Goal: Task Accomplishment & Management: Complete application form

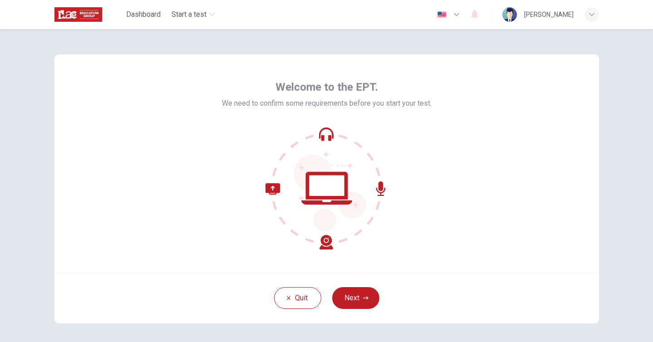
click at [376, 250] on div "Welcome to the EPT. We need to confirm some requirements before you start your …" at bounding box center [326, 163] width 545 height 218
click at [356, 295] on button "Next" at bounding box center [355, 298] width 47 height 22
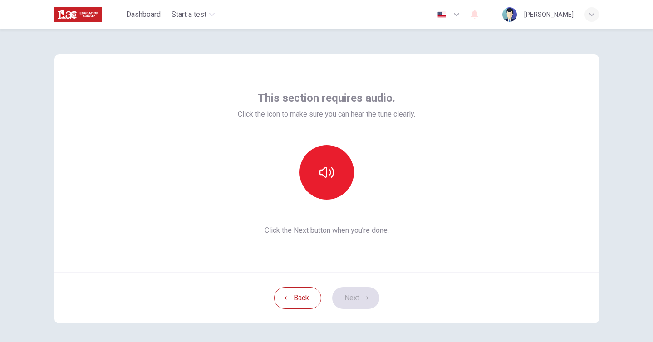
click at [444, 83] on div "This section requires audio. Click the icon to make sure you can hear the tune …" at bounding box center [326, 163] width 545 height 218
click at [333, 186] on button "button" at bounding box center [327, 172] width 54 height 54
click at [346, 299] on button "Next" at bounding box center [355, 298] width 47 height 22
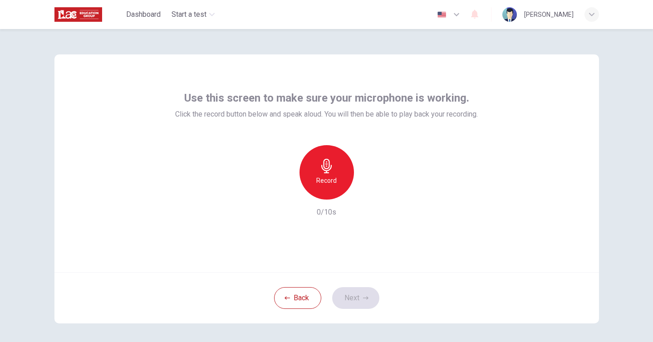
click at [330, 170] on icon "button" at bounding box center [326, 166] width 10 height 15
click at [367, 302] on button "Next" at bounding box center [355, 298] width 47 height 22
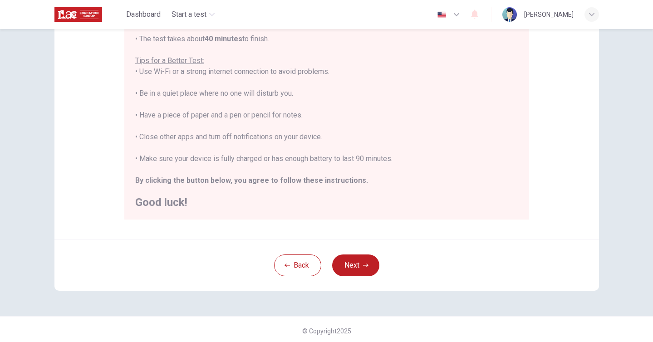
scroll to position [160, 0]
click at [353, 257] on button "Next" at bounding box center [355, 265] width 47 height 22
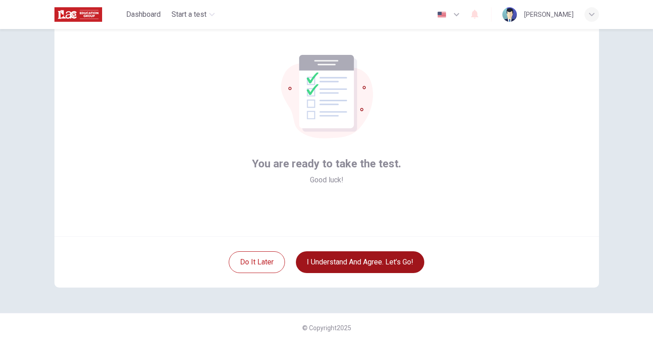
scroll to position [36, 0]
click at [355, 262] on button "I understand and agree. Let’s go!" at bounding box center [360, 262] width 128 height 22
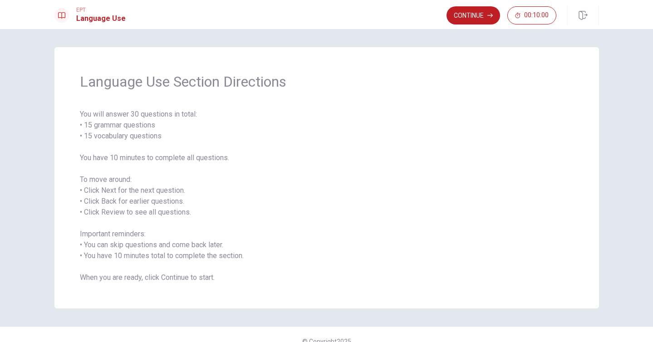
scroll to position [14, 0]
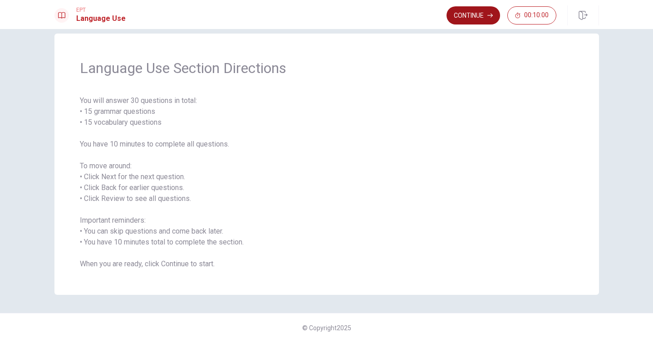
click at [480, 10] on button "Continue" at bounding box center [474, 15] width 54 height 18
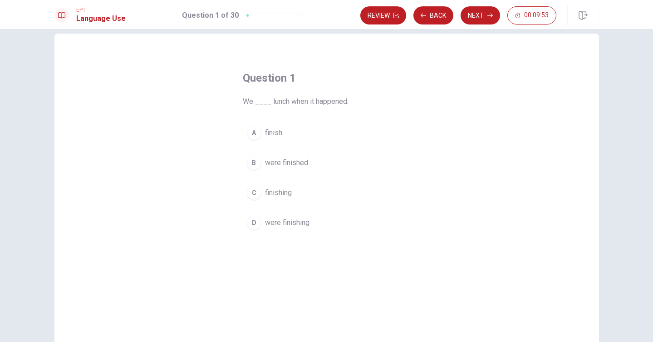
click at [283, 220] on span "were finishing" at bounding box center [287, 222] width 44 height 11
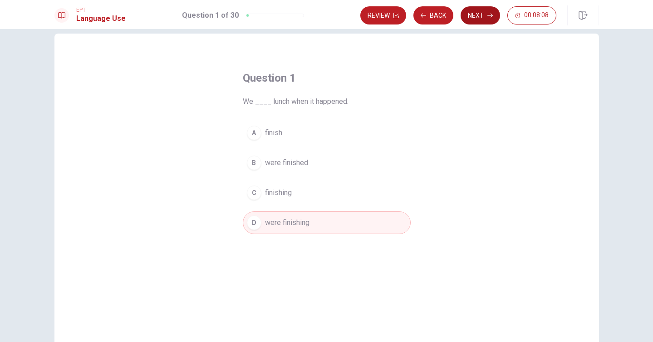
click at [466, 13] on button "Next" at bounding box center [480, 15] width 39 height 18
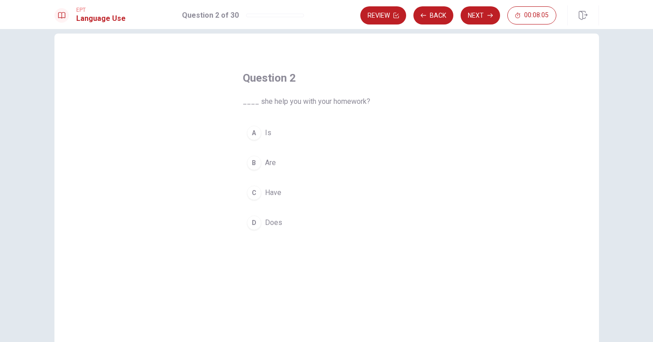
click at [263, 136] on button "A Is" at bounding box center [327, 133] width 168 height 23
click at [279, 222] on span "Does" at bounding box center [273, 222] width 17 height 11
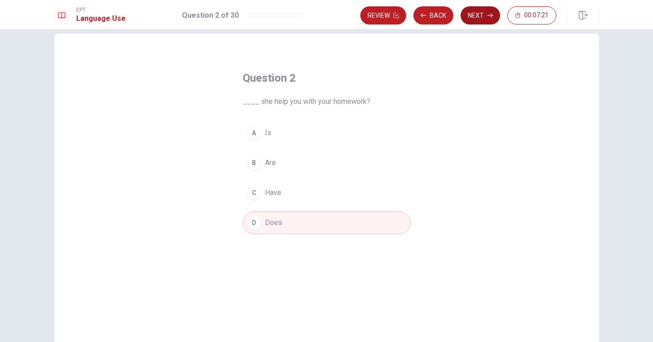
click at [473, 10] on button "Next" at bounding box center [480, 15] width 39 height 18
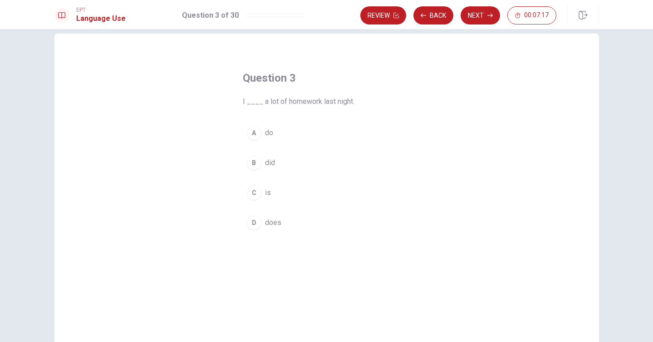
click at [267, 162] on span "did" at bounding box center [270, 163] width 10 height 11
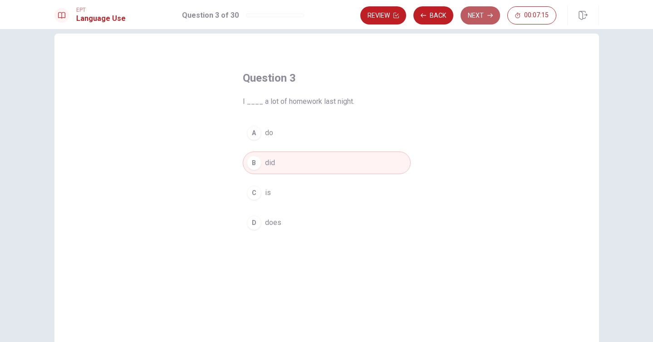
click at [482, 11] on button "Next" at bounding box center [480, 15] width 39 height 18
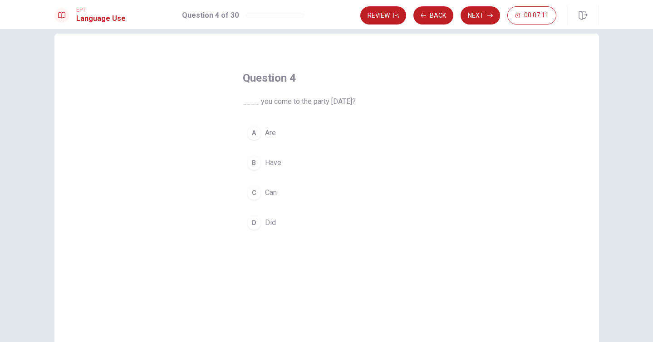
click at [273, 218] on span "Did" at bounding box center [270, 222] width 11 height 11
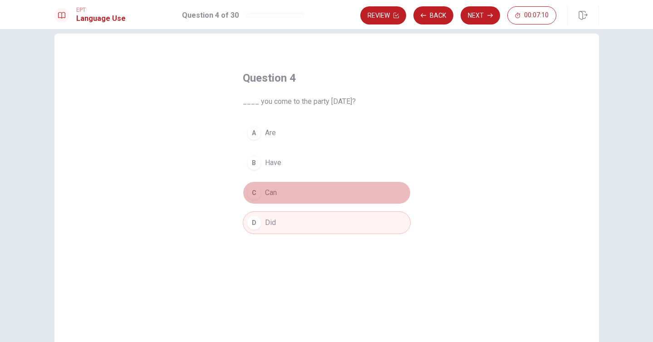
click at [270, 195] on span "Can" at bounding box center [271, 192] width 12 height 11
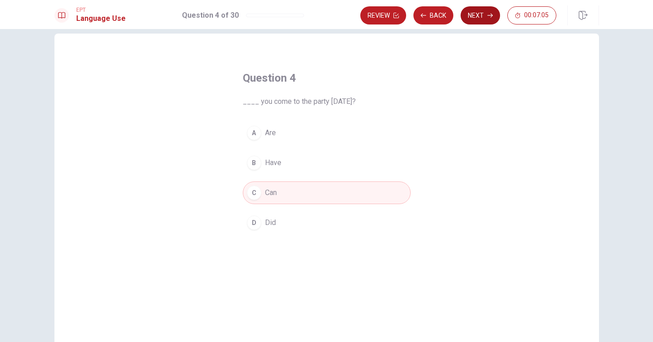
click at [473, 10] on button "Next" at bounding box center [480, 15] width 39 height 18
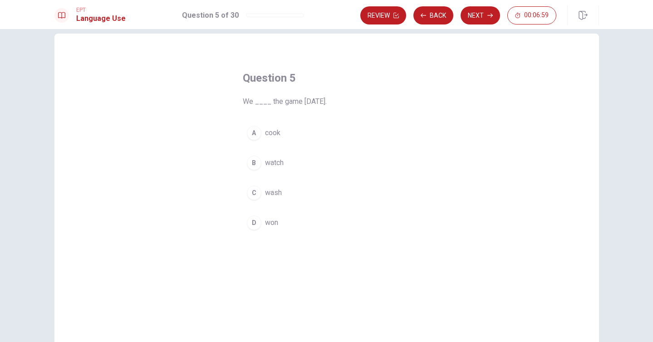
click at [279, 228] on button "D won" at bounding box center [327, 223] width 168 height 23
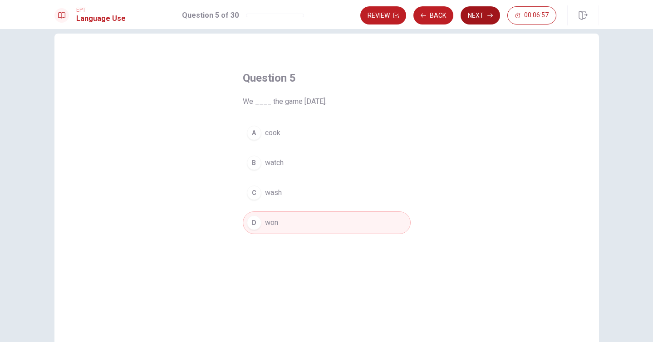
click at [483, 18] on button "Next" at bounding box center [480, 15] width 39 height 18
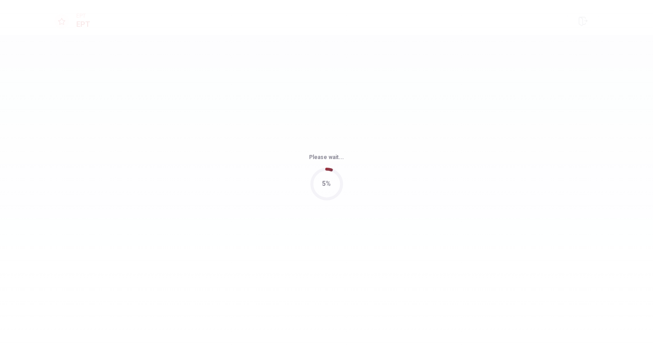
scroll to position [0, 0]
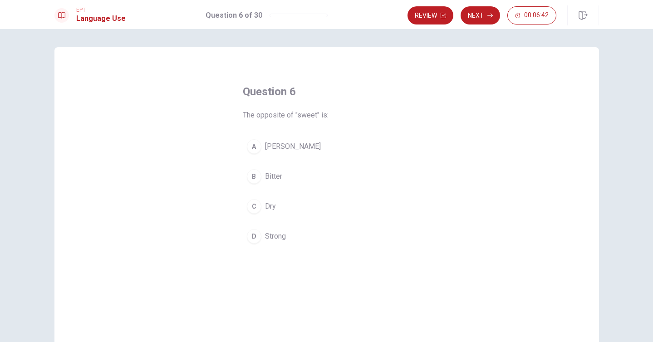
click at [296, 177] on button "B Bitter" at bounding box center [327, 176] width 168 height 23
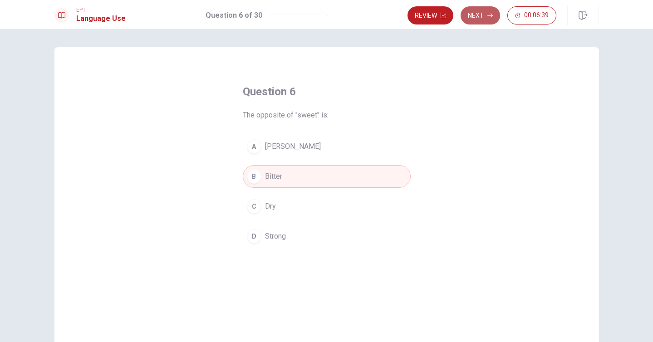
click at [476, 10] on button "Next" at bounding box center [480, 15] width 39 height 18
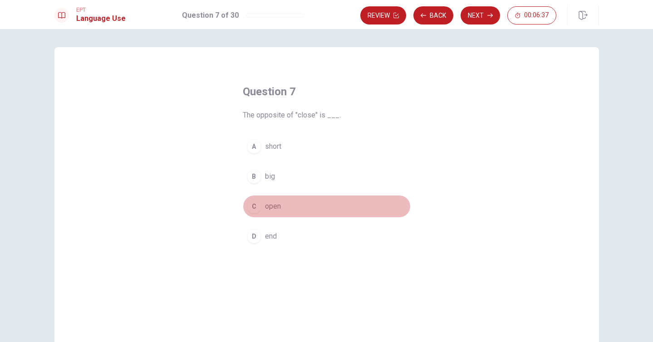
click at [288, 204] on button "C open" at bounding box center [327, 206] width 168 height 23
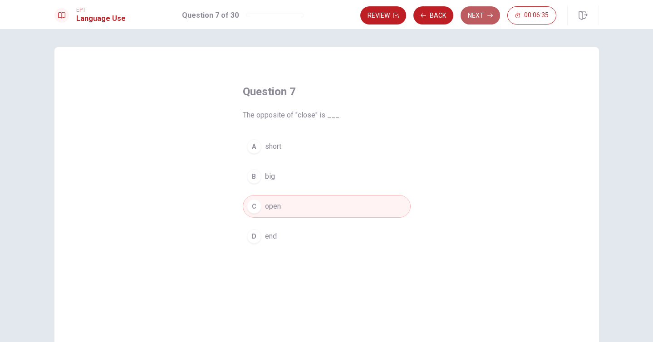
click at [478, 18] on button "Next" at bounding box center [480, 15] width 39 height 18
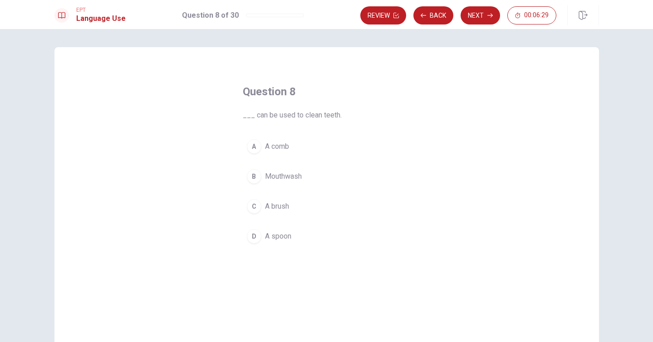
click at [285, 212] on button "C A brush" at bounding box center [327, 206] width 168 height 23
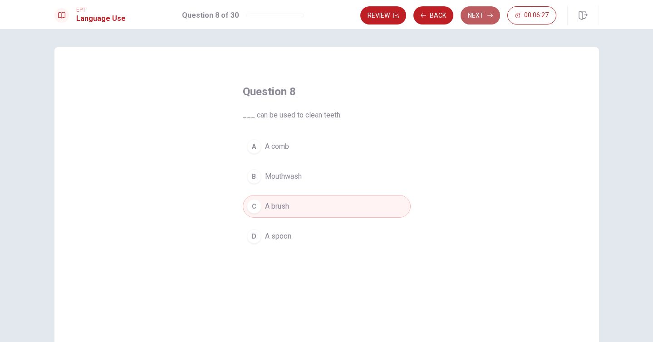
click at [476, 11] on button "Next" at bounding box center [480, 15] width 39 height 18
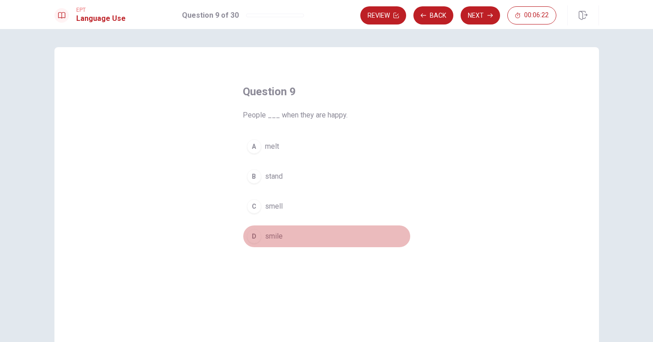
click at [283, 233] on button "D smile" at bounding box center [327, 236] width 168 height 23
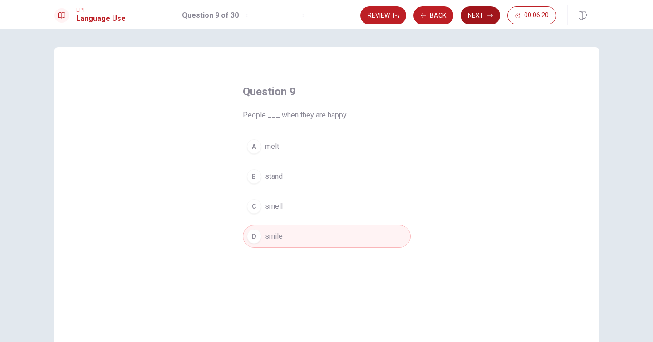
click at [479, 16] on button "Next" at bounding box center [480, 15] width 39 height 18
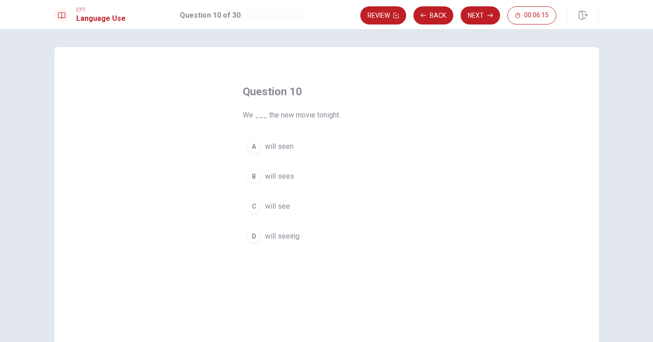
click at [280, 207] on span "will see" at bounding box center [277, 206] width 25 height 11
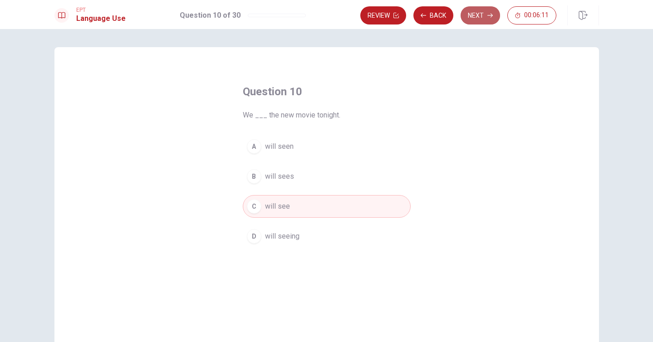
click at [478, 13] on button "Next" at bounding box center [480, 15] width 39 height 18
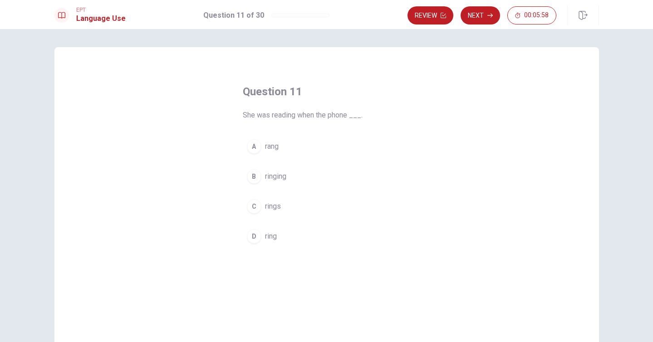
click at [285, 209] on button "C rings" at bounding box center [327, 206] width 168 height 23
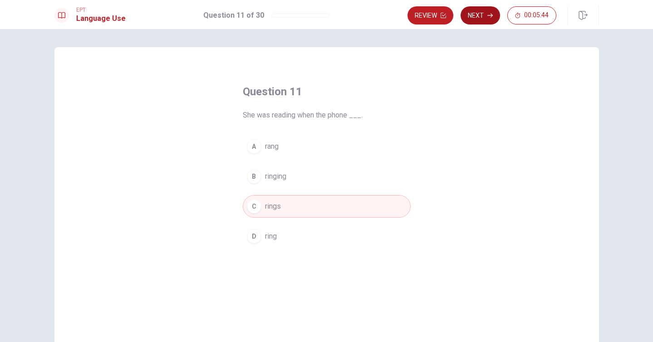
click at [485, 12] on button "Next" at bounding box center [480, 15] width 39 height 18
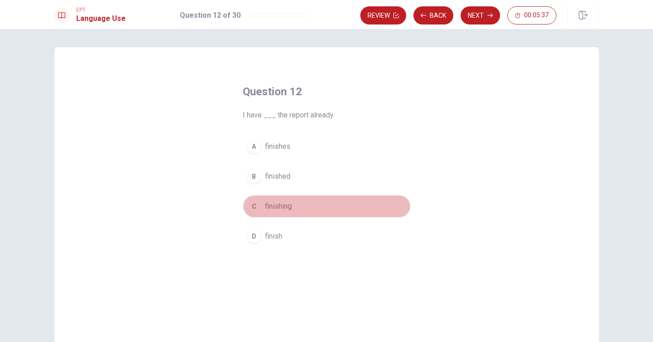
click at [275, 210] on span "finishing" at bounding box center [278, 206] width 27 height 11
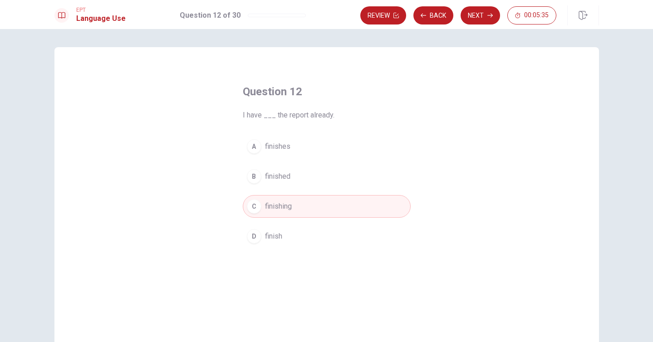
click at [304, 160] on div "A finishes B finished C finishing D finish" at bounding box center [327, 191] width 168 height 113
click at [296, 172] on button "B finished" at bounding box center [327, 176] width 168 height 23
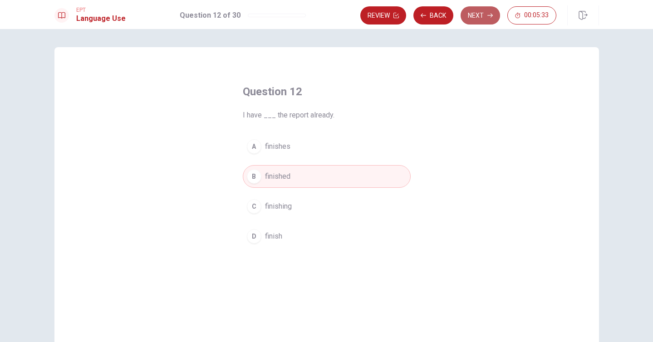
click at [472, 19] on button "Next" at bounding box center [480, 15] width 39 height 18
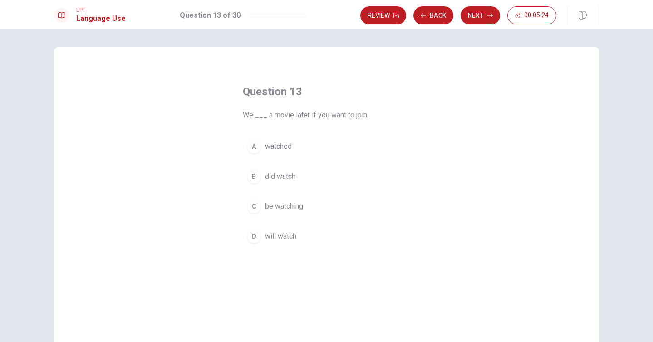
click at [286, 240] on span "will watch" at bounding box center [280, 236] width 31 height 11
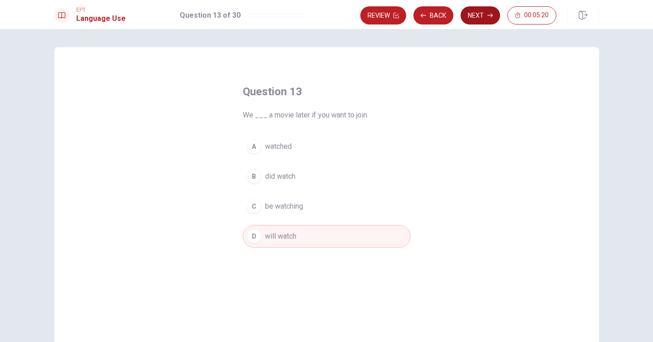
click at [483, 17] on button "Next" at bounding box center [480, 15] width 39 height 18
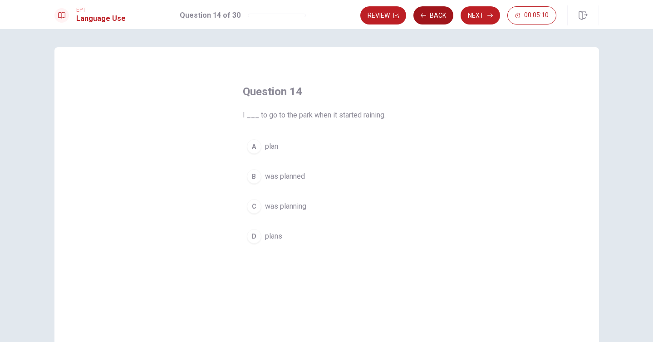
click at [435, 17] on button "Back" at bounding box center [434, 15] width 40 height 18
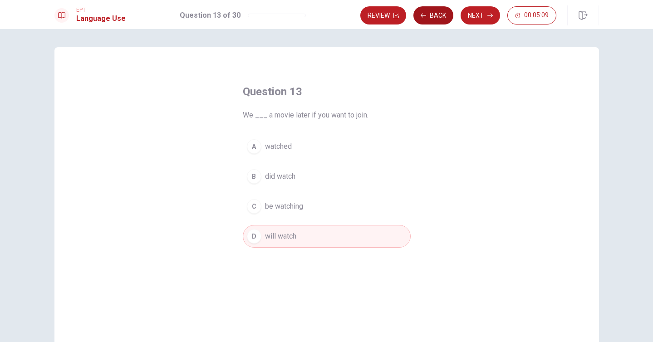
click at [435, 17] on button "Back" at bounding box center [434, 15] width 40 height 18
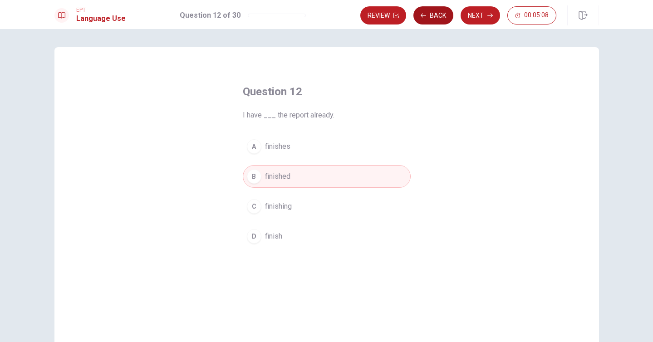
click at [435, 17] on button "Back" at bounding box center [434, 15] width 40 height 18
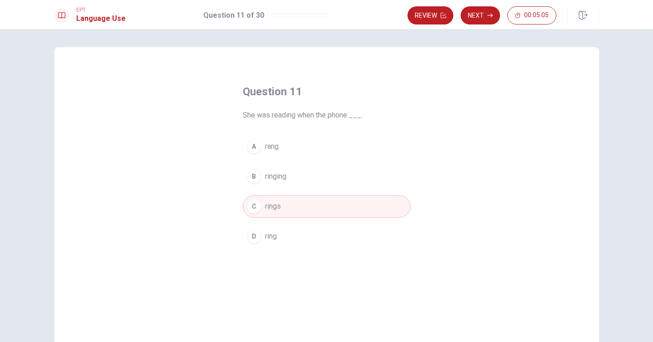
click at [293, 143] on button "A rang" at bounding box center [327, 146] width 168 height 23
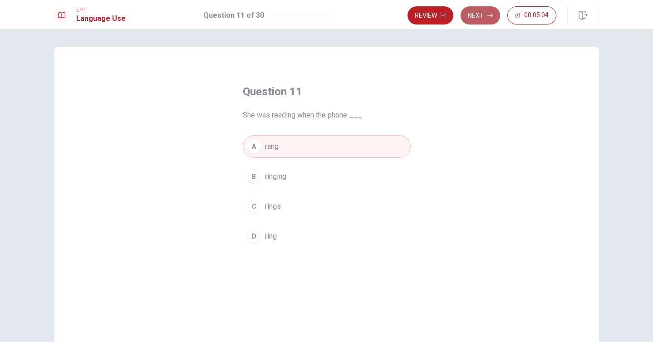
click at [479, 19] on button "Next" at bounding box center [480, 15] width 39 height 18
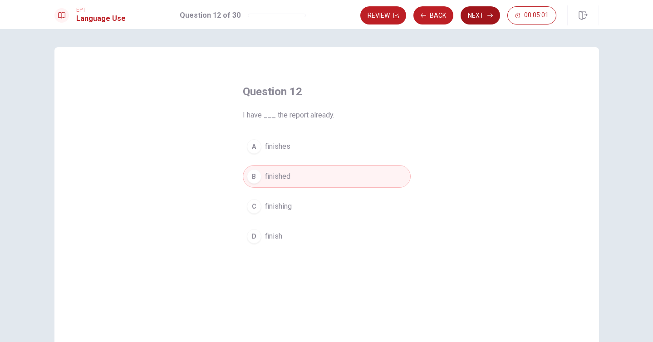
click at [475, 19] on button "Next" at bounding box center [480, 15] width 39 height 18
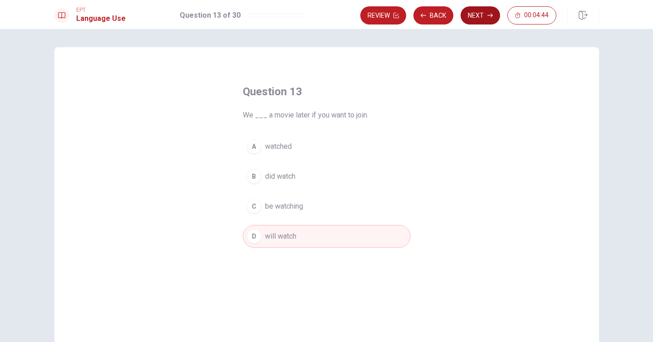
click at [475, 19] on button "Next" at bounding box center [480, 15] width 39 height 18
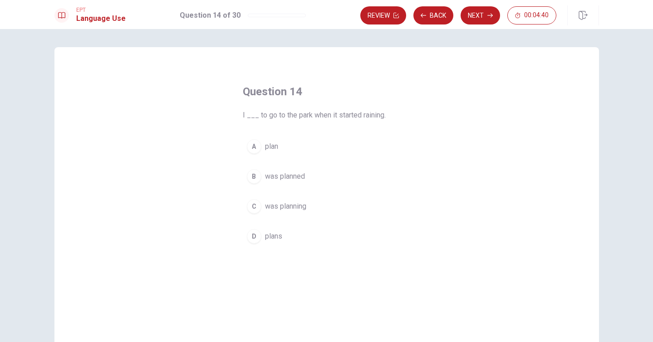
click at [276, 203] on span "was planning" at bounding box center [285, 206] width 41 height 11
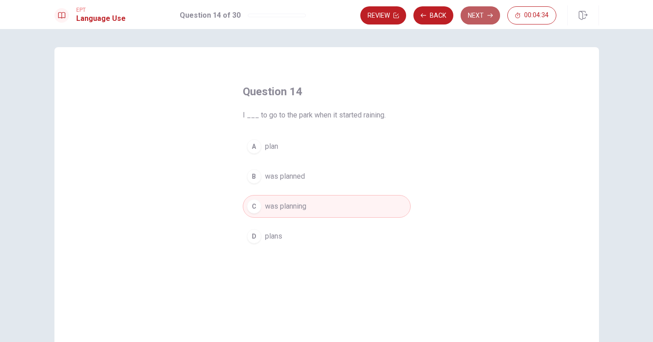
click at [480, 12] on button "Next" at bounding box center [480, 15] width 39 height 18
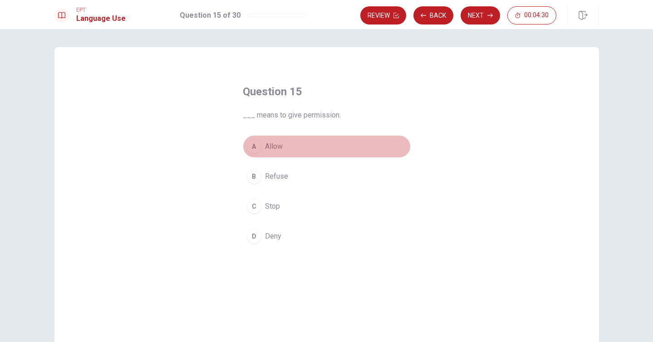
click at [296, 147] on button "A Allow" at bounding box center [327, 146] width 168 height 23
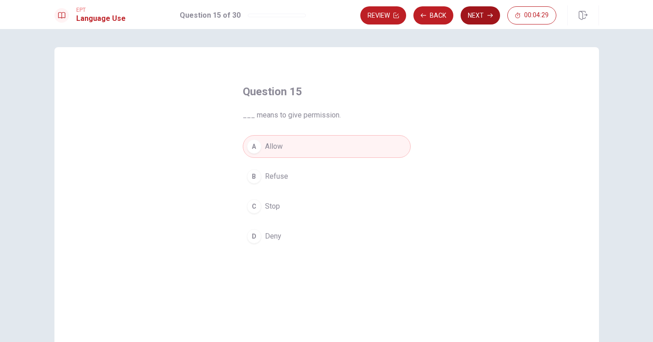
click at [483, 18] on button "Next" at bounding box center [480, 15] width 39 height 18
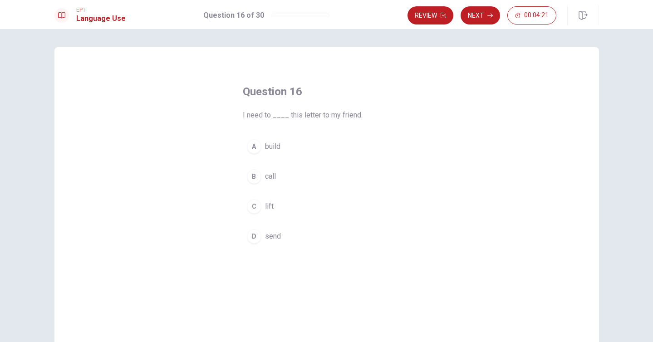
click at [281, 236] on button "D send" at bounding box center [327, 236] width 168 height 23
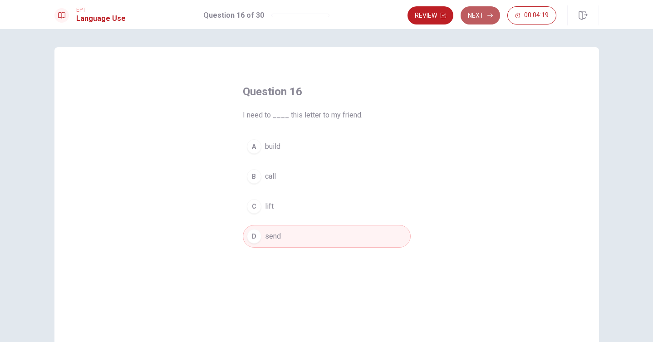
click at [472, 23] on button "Next" at bounding box center [480, 15] width 39 height 18
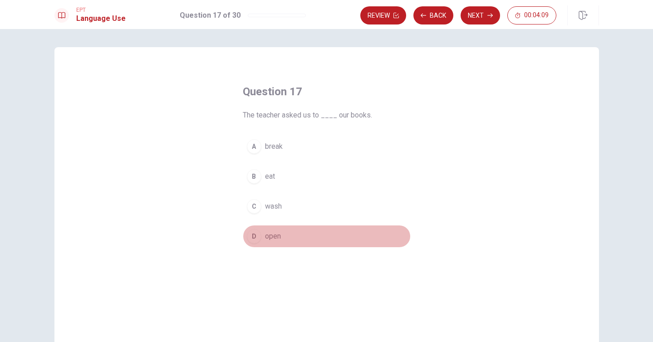
click at [287, 237] on button "D open" at bounding box center [327, 236] width 168 height 23
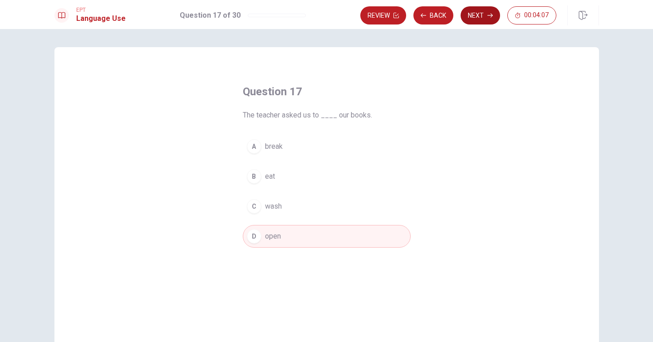
click at [470, 21] on button "Next" at bounding box center [480, 15] width 39 height 18
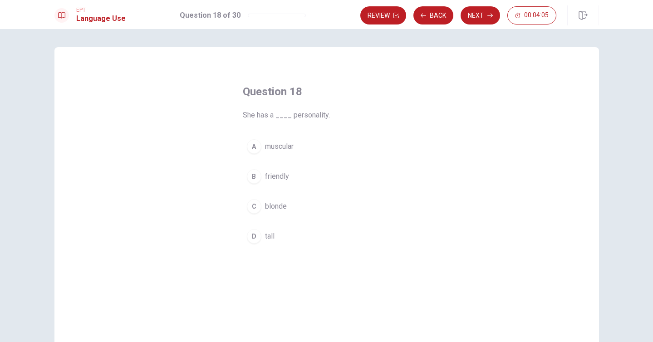
click at [301, 175] on button "B friendly" at bounding box center [327, 176] width 168 height 23
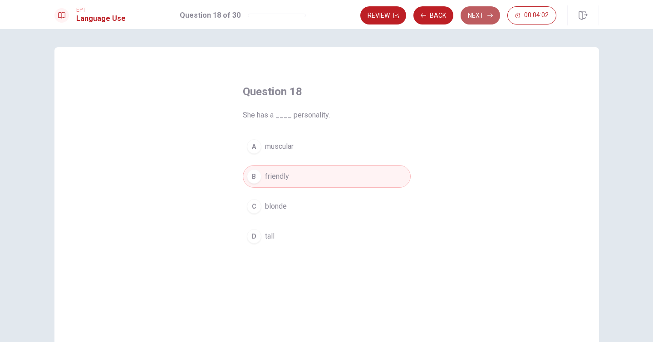
click at [478, 15] on button "Next" at bounding box center [480, 15] width 39 height 18
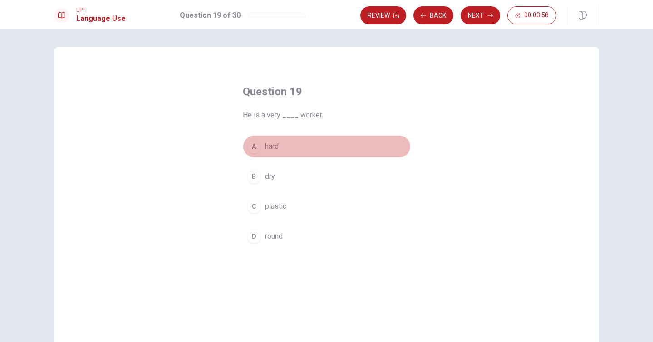
click at [302, 141] on button "A hard" at bounding box center [327, 146] width 168 height 23
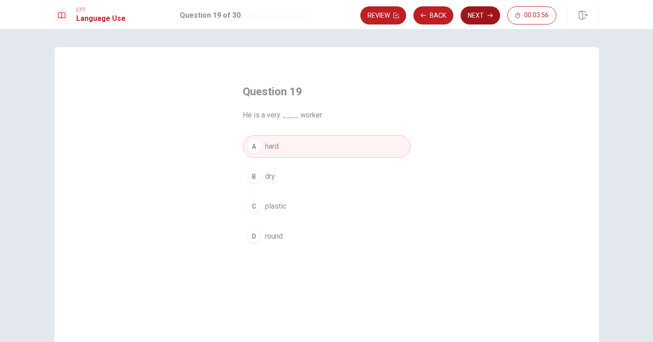
click at [478, 19] on button "Next" at bounding box center [480, 15] width 39 height 18
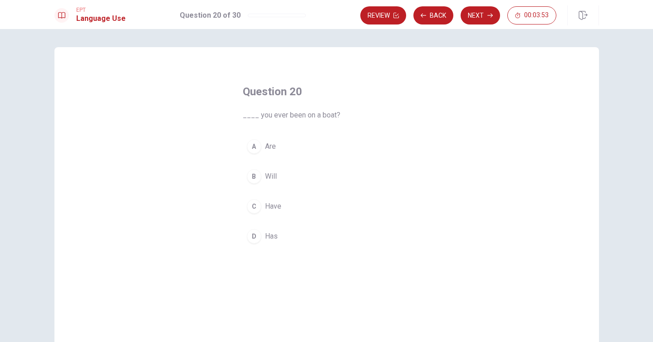
click at [282, 203] on button "C Have" at bounding box center [327, 206] width 168 height 23
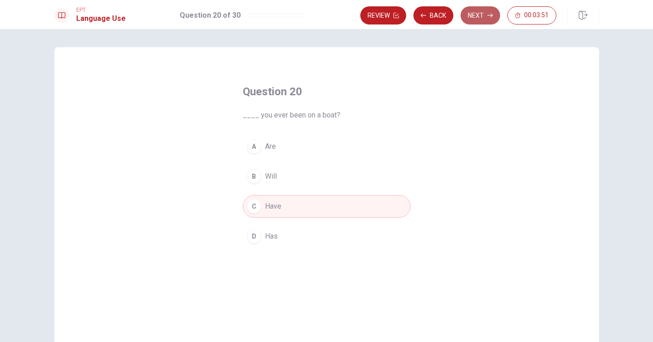
click at [477, 19] on button "Next" at bounding box center [480, 15] width 39 height 18
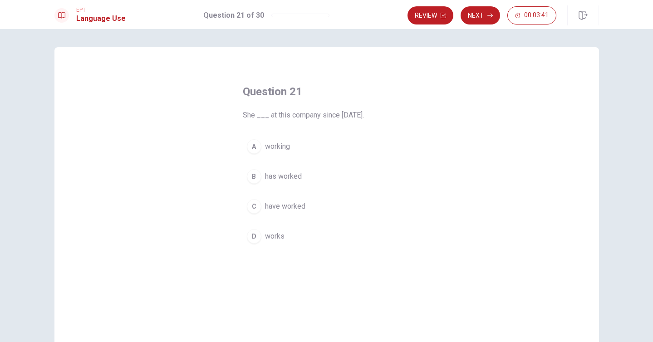
click at [311, 178] on button "B has worked" at bounding box center [327, 176] width 168 height 23
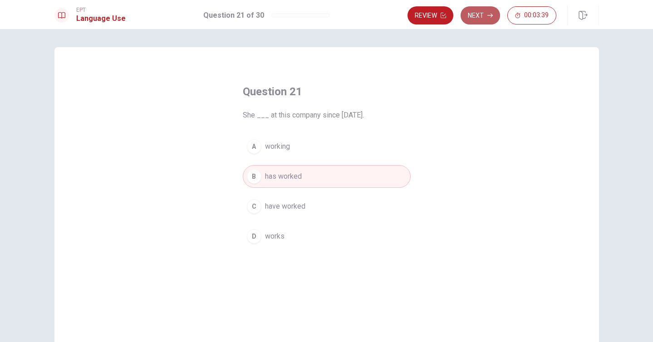
click at [482, 20] on button "Next" at bounding box center [480, 15] width 39 height 18
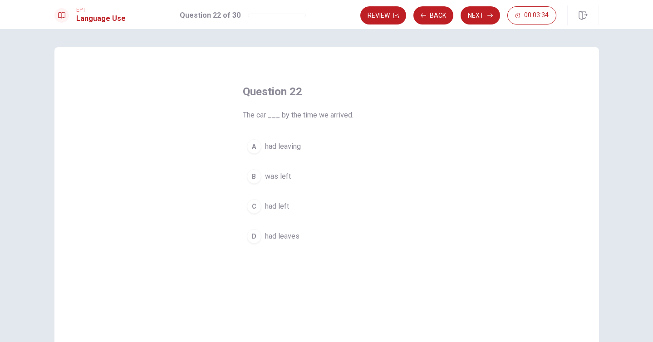
click at [284, 207] on span "had left" at bounding box center [277, 206] width 24 height 11
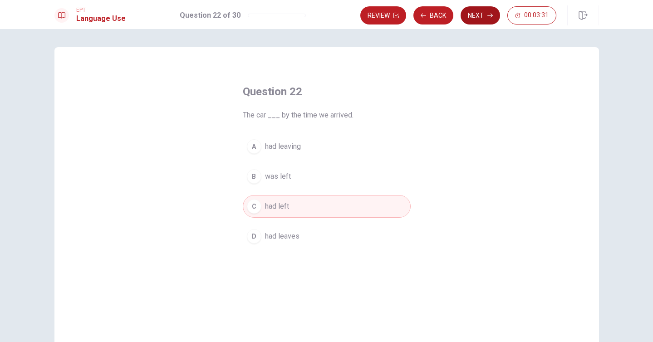
click at [467, 18] on button "Next" at bounding box center [480, 15] width 39 height 18
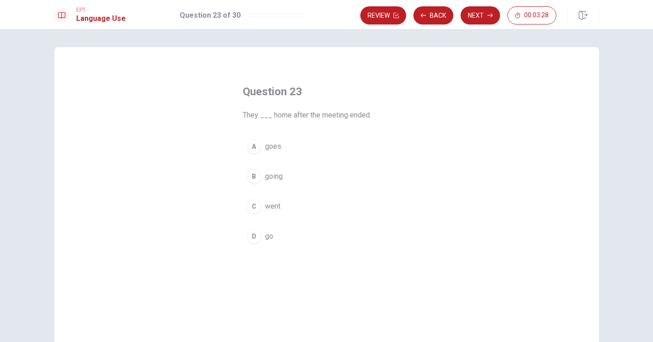
click at [281, 209] on button "C went" at bounding box center [327, 206] width 168 height 23
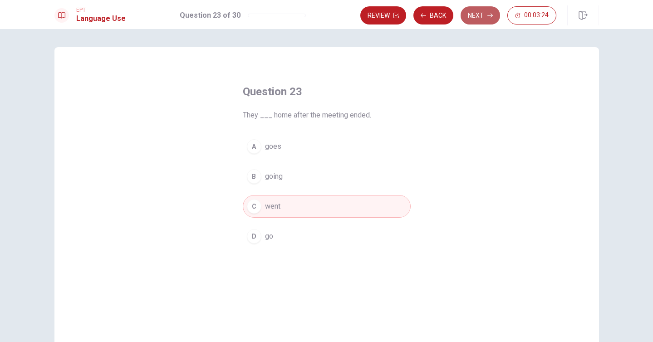
click at [479, 15] on button "Next" at bounding box center [480, 15] width 39 height 18
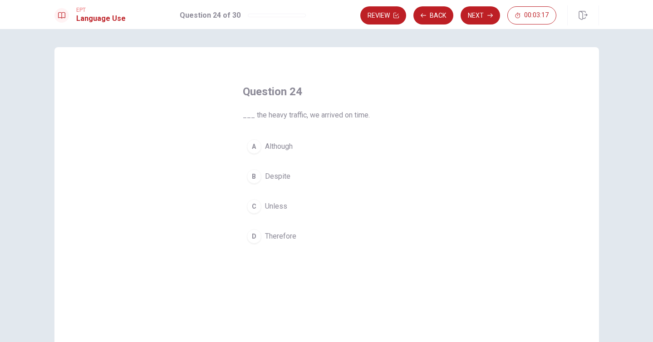
click at [287, 178] on span "Despite" at bounding box center [277, 176] width 25 height 11
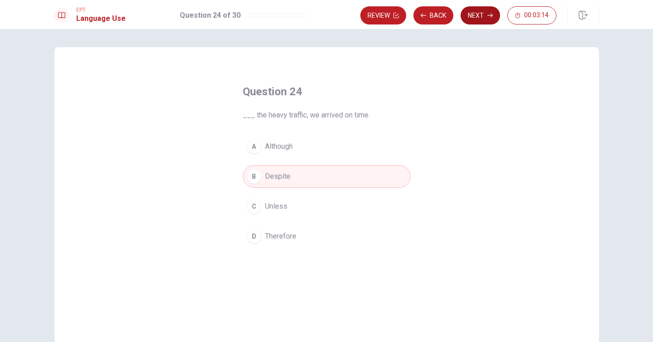
click at [471, 18] on button "Next" at bounding box center [480, 15] width 39 height 18
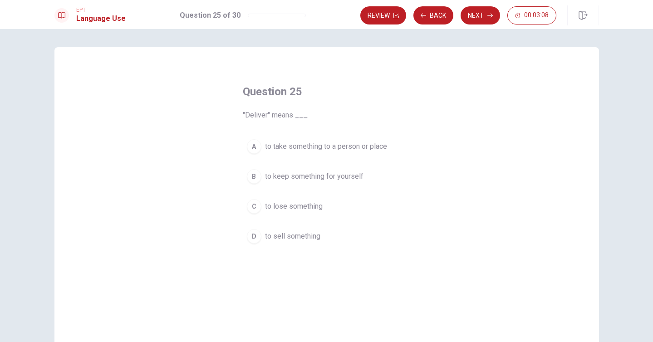
click at [330, 150] on span "to take something to a person or place" at bounding box center [326, 146] width 122 height 11
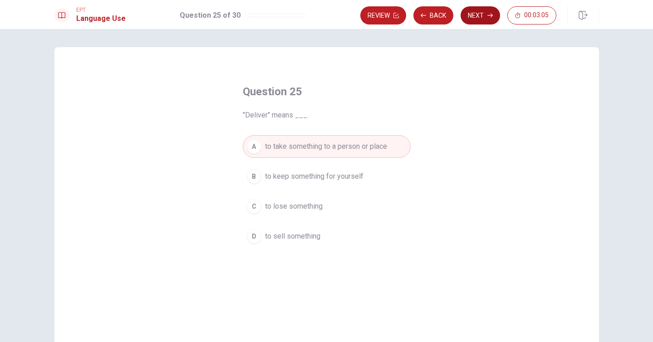
click at [475, 17] on button "Next" at bounding box center [480, 15] width 39 height 18
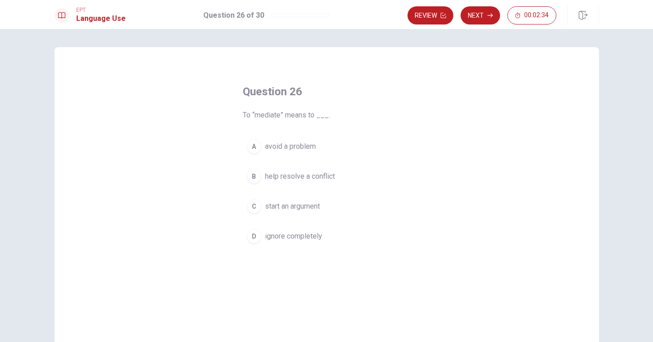
click at [311, 145] on span "avoid a problem" at bounding box center [290, 146] width 51 height 11
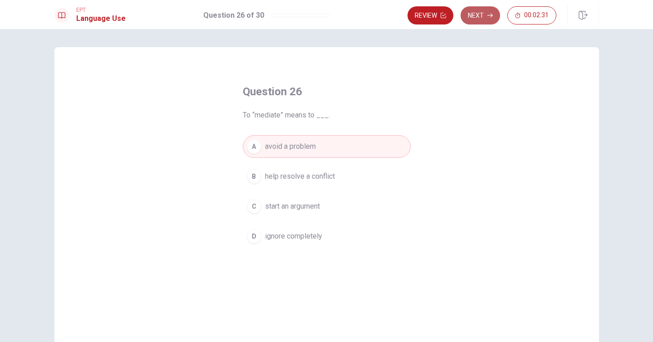
click at [493, 16] on icon "button" at bounding box center [490, 15] width 5 height 5
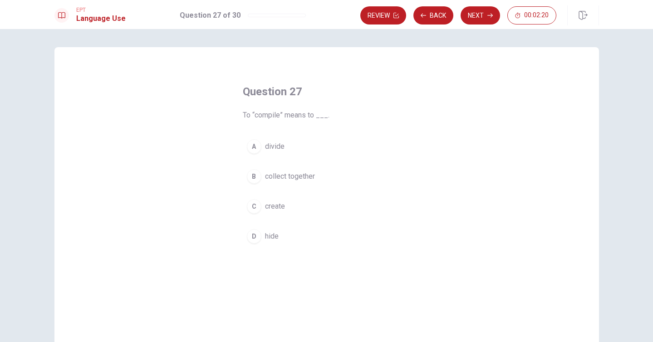
click at [304, 179] on span "collect together" at bounding box center [290, 176] width 50 height 11
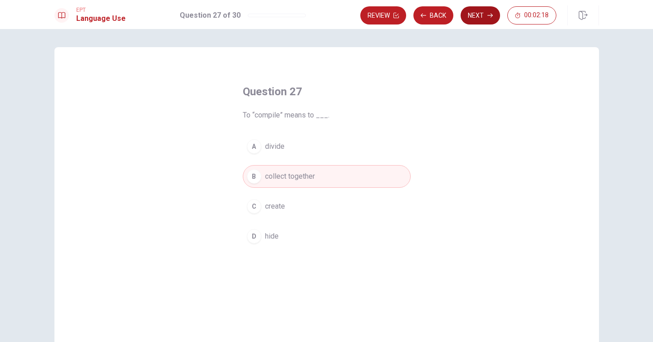
click at [488, 17] on icon "button" at bounding box center [490, 15] width 5 height 5
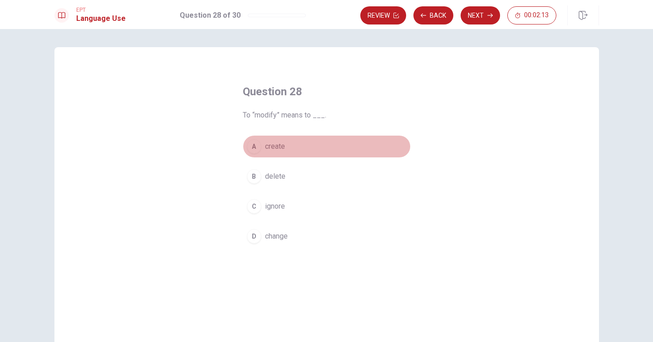
click at [302, 147] on button "A create" at bounding box center [327, 146] width 168 height 23
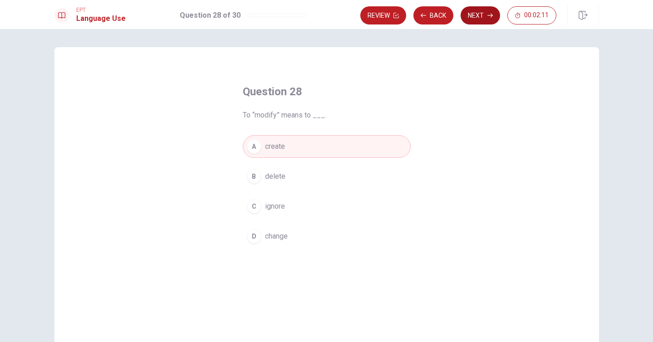
click at [478, 15] on button "Next" at bounding box center [480, 15] width 39 height 18
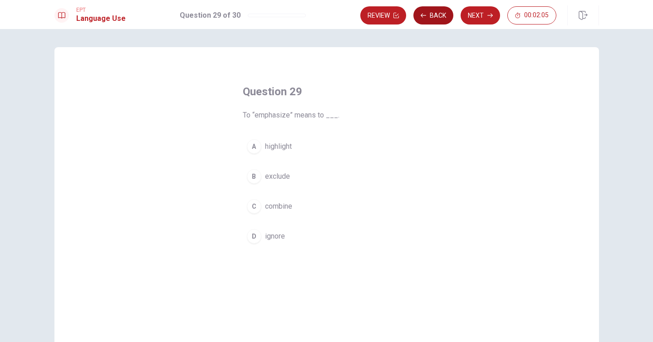
click at [438, 15] on button "Back" at bounding box center [434, 15] width 40 height 18
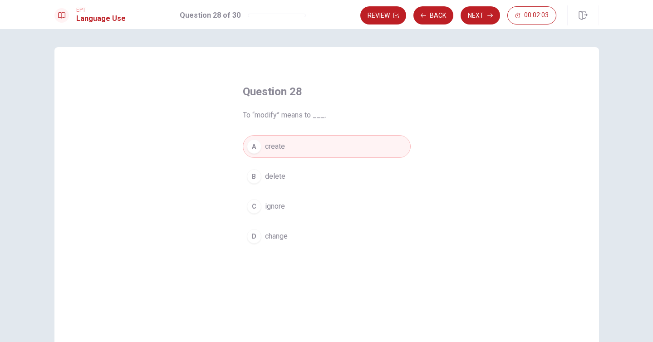
click at [297, 180] on button "B delete" at bounding box center [327, 176] width 168 height 23
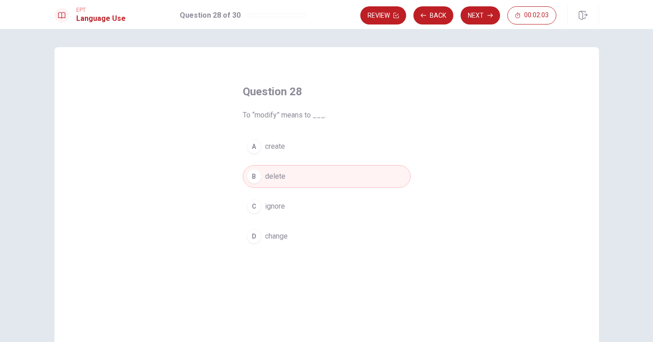
click at [306, 155] on button "A create" at bounding box center [327, 146] width 168 height 23
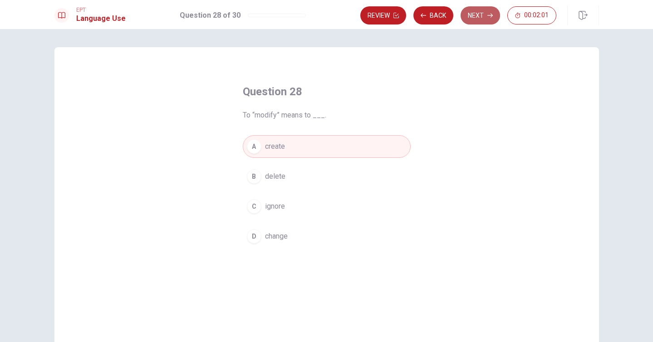
click at [478, 14] on button "Next" at bounding box center [480, 15] width 39 height 18
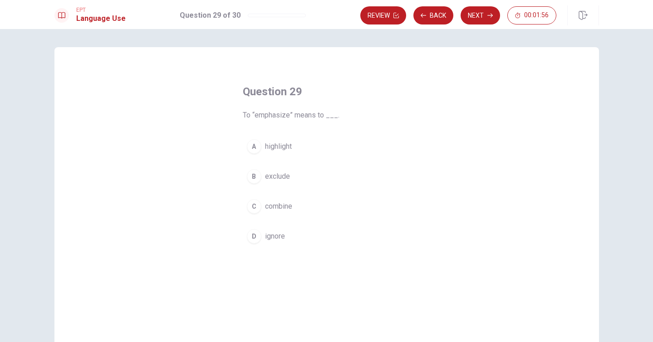
drag, startPoint x: 244, startPoint y: 118, endPoint x: 324, endPoint y: 238, distance: 144.8
click at [324, 238] on div "Question 29 To “emphasize” means to ___. A highlight B exclude C combine D igno…" at bounding box center [327, 166] width 204 height 192
click at [266, 121] on div "Question 29 To “emphasize” means to ___. A highlight B exclude C combine D igno…" at bounding box center [327, 166] width 204 height 192
click at [266, 119] on span "To “emphasize” means to ___." at bounding box center [327, 115] width 168 height 11
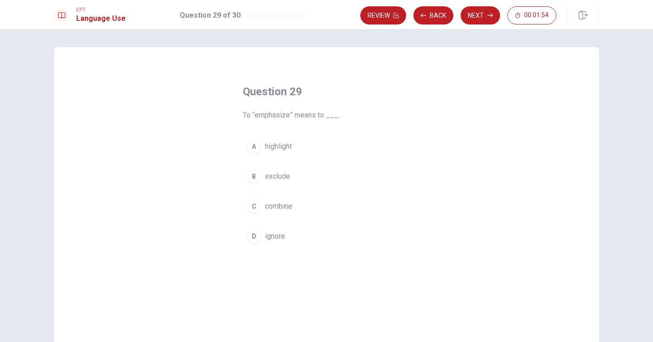
click at [266, 119] on span "To “emphasize” means to ___." at bounding box center [327, 115] width 168 height 11
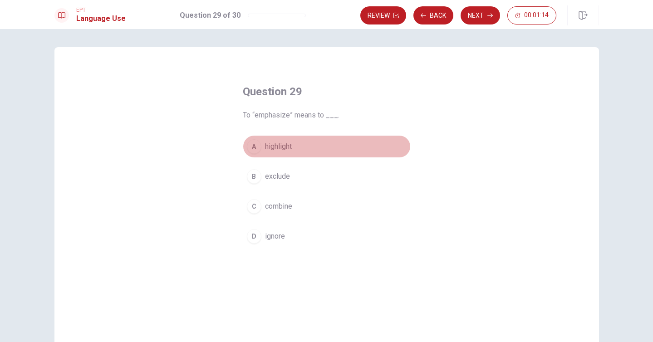
click at [281, 138] on button "A highlight" at bounding box center [327, 146] width 168 height 23
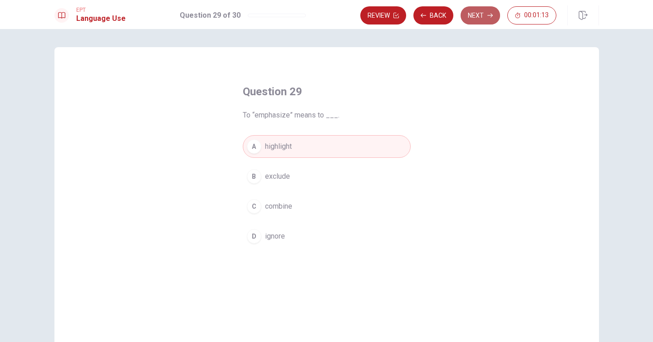
click at [483, 10] on button "Next" at bounding box center [480, 15] width 39 height 18
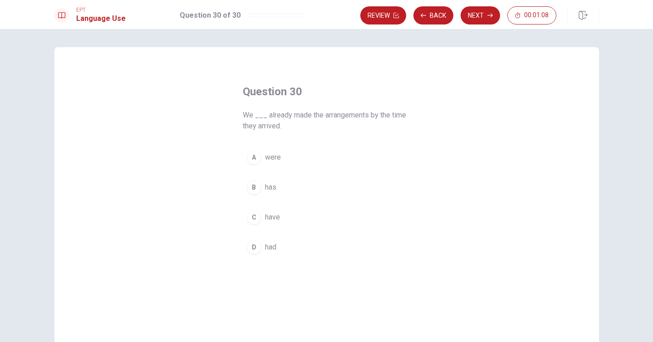
click at [281, 218] on button "C have" at bounding box center [327, 217] width 168 height 23
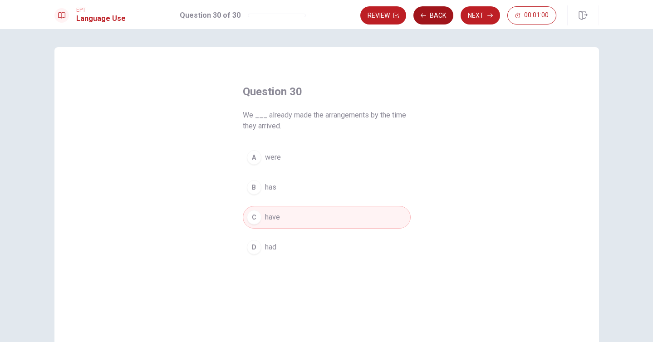
click at [430, 20] on button "Back" at bounding box center [434, 15] width 40 height 18
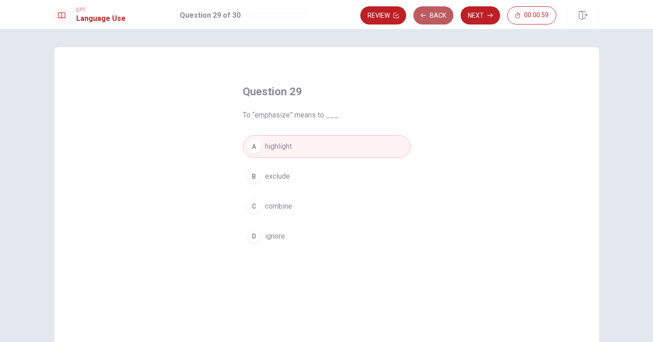
click at [430, 19] on button "Back" at bounding box center [434, 15] width 40 height 18
click at [301, 236] on button "D change" at bounding box center [327, 236] width 168 height 23
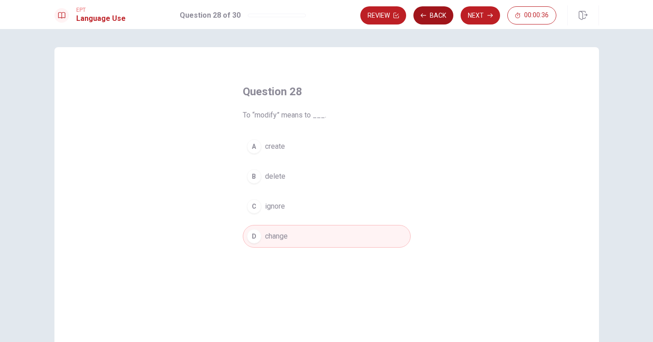
click at [429, 20] on button "Back" at bounding box center [434, 15] width 40 height 18
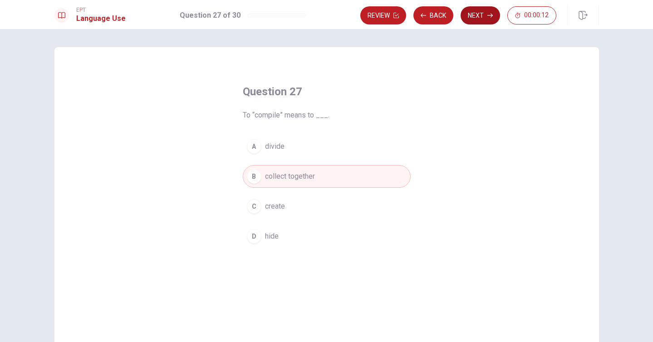
click at [476, 13] on button "Next" at bounding box center [480, 15] width 39 height 18
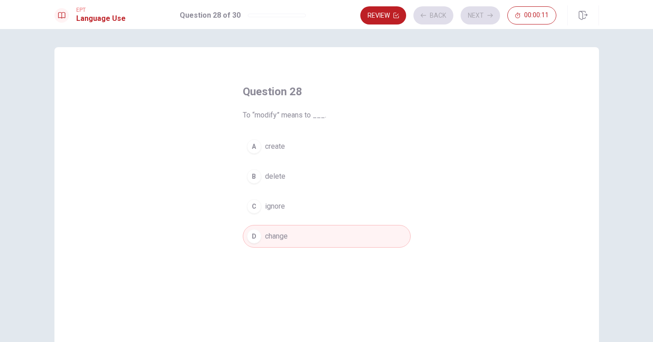
click at [476, 17] on div "Review Back Next 00:00:11" at bounding box center [458, 15] width 196 height 18
click at [476, 15] on button "Next" at bounding box center [480, 15] width 39 height 18
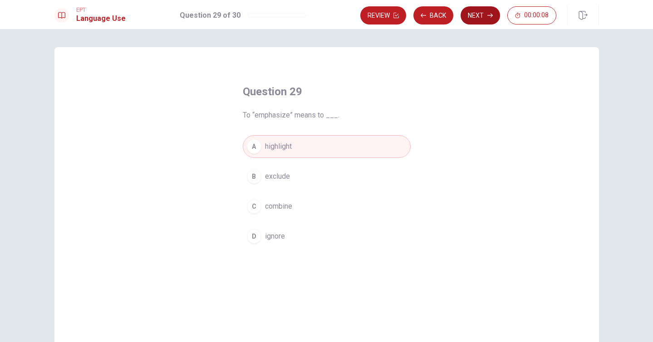
click at [478, 15] on button "Next" at bounding box center [480, 15] width 39 height 18
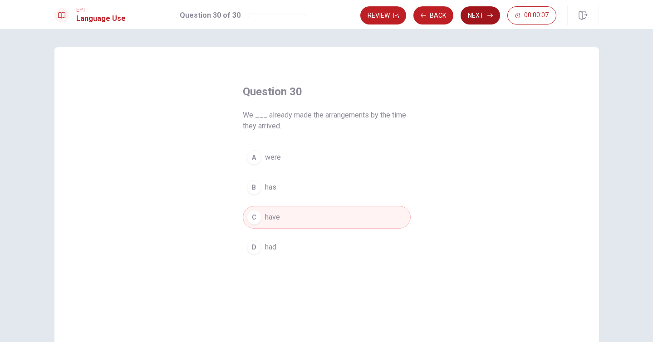
click at [478, 15] on button "Next" at bounding box center [480, 15] width 39 height 18
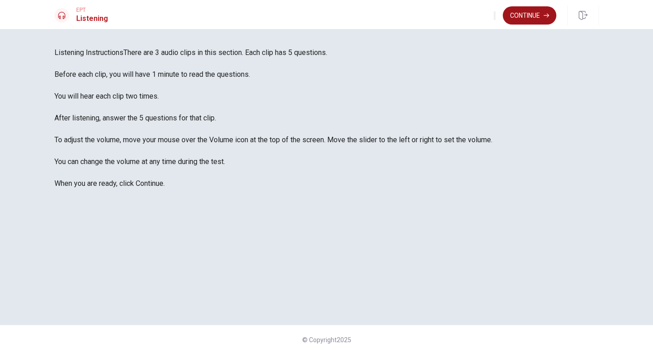
click at [533, 16] on button "Continue" at bounding box center [530, 15] width 54 height 18
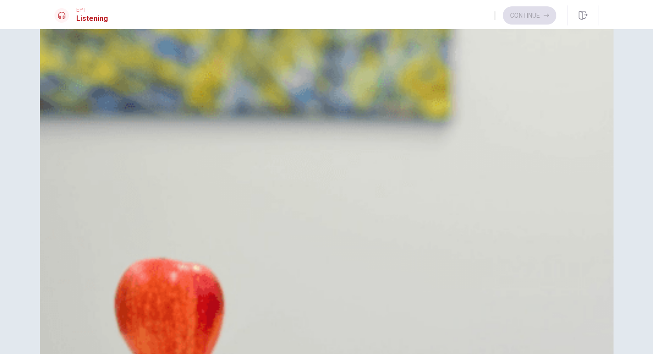
scroll to position [56, 0]
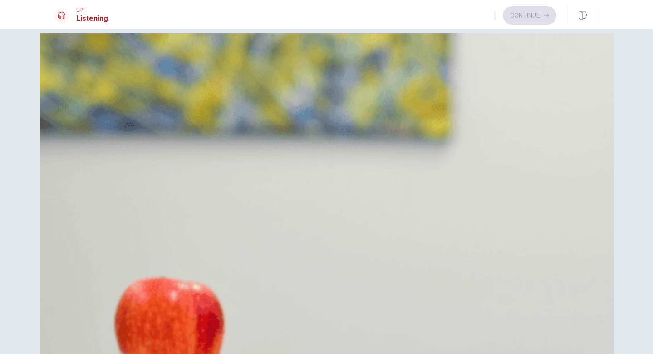
scroll to position [13, 0]
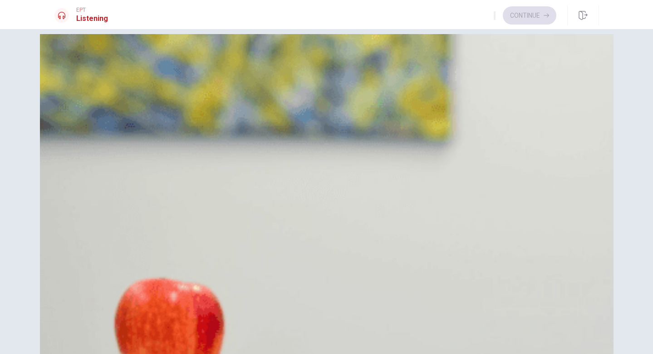
click at [73, 131] on div "C" at bounding box center [66, 123] width 15 height 15
click at [123, 84] on span "The Parthenon" at bounding box center [100, 78] width 46 height 11
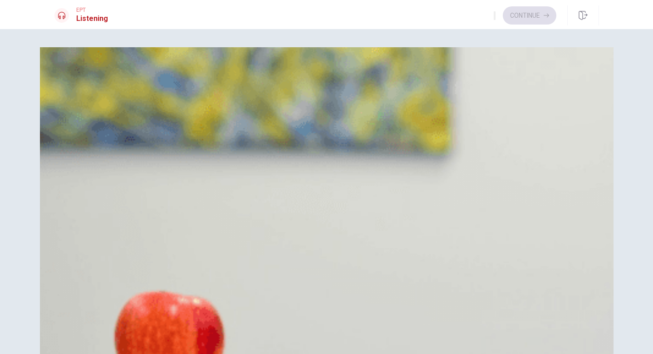
scroll to position [238, 0]
click at [162, 266] on span "It has famous ancient ruins" at bounding box center [119, 271] width 85 height 11
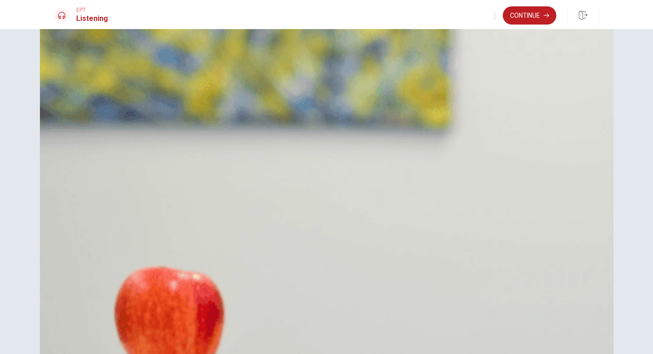
scroll to position [28, 0]
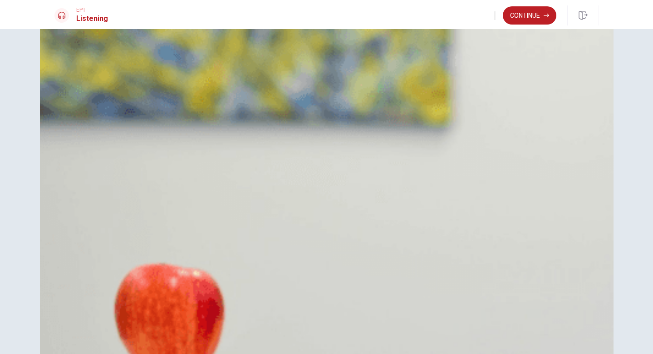
drag, startPoint x: 194, startPoint y: 103, endPoint x: 209, endPoint y: 103, distance: 14.5
click at [142, 216] on span "It has excellent food" at bounding box center [109, 221] width 65 height 11
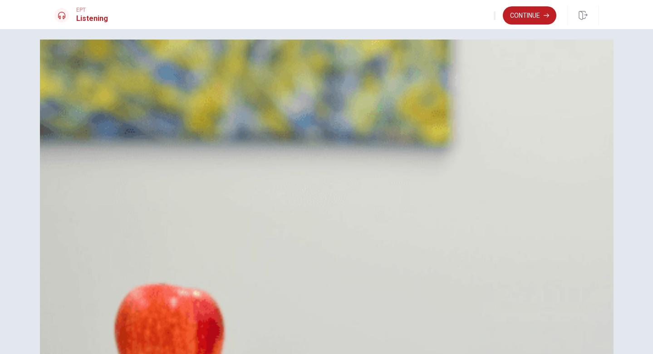
scroll to position [5, 0]
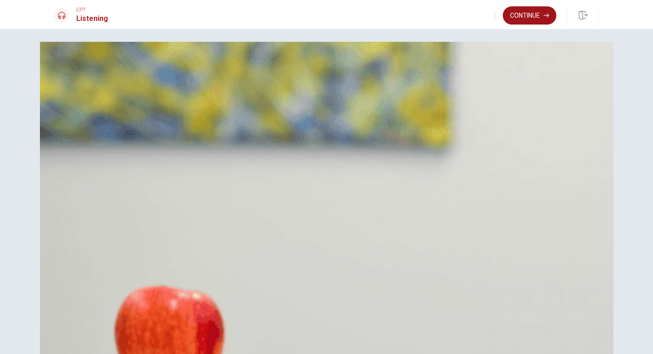
click at [525, 22] on button "Continue" at bounding box center [530, 15] width 54 height 18
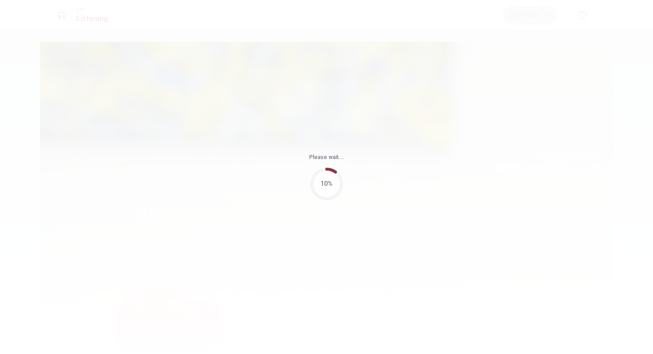
type input "73"
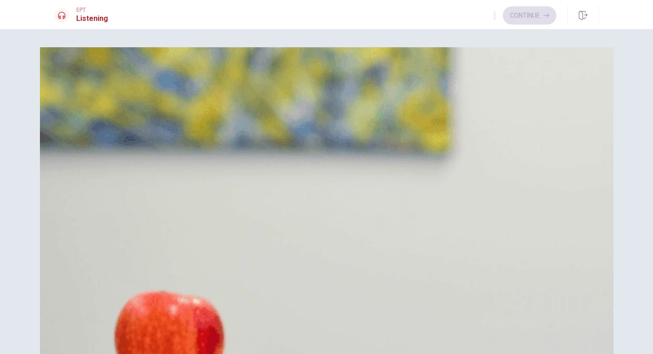
scroll to position [847, 0]
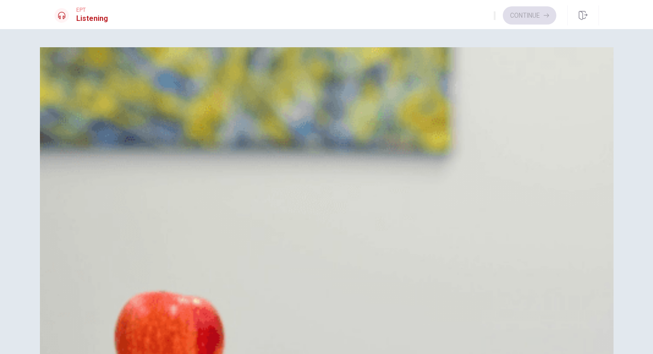
click at [188, 142] on span "It would mean moving to a new city" at bounding box center [132, 136] width 111 height 11
click at [114, 198] on span "Three hours" at bounding box center [96, 203] width 38 height 11
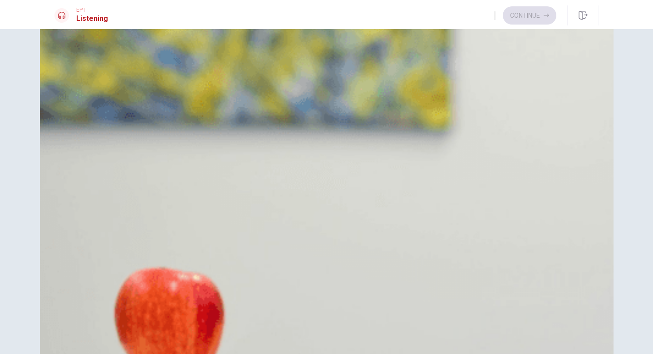
scroll to position [847, 0]
click at [118, 333] on span "She enjoys it" at bounding box center [97, 338] width 41 height 11
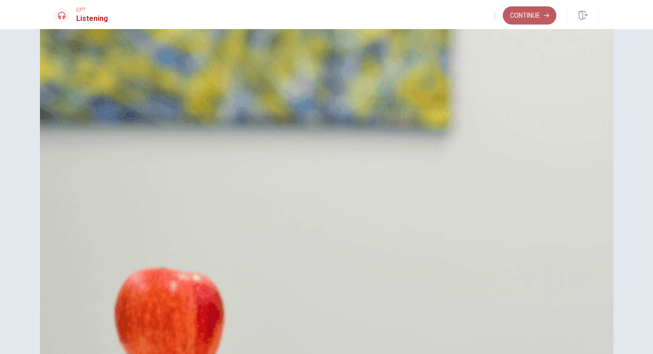
click at [521, 14] on button "Continue" at bounding box center [530, 15] width 54 height 18
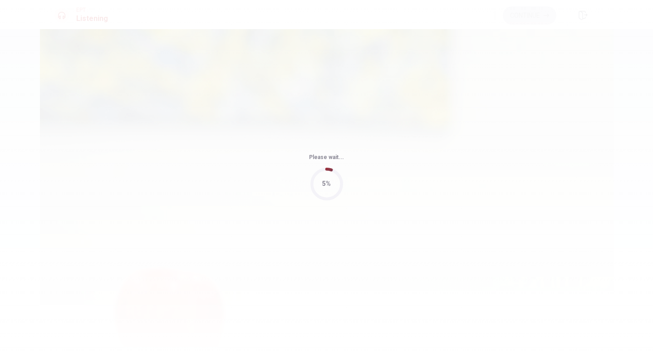
type input "66"
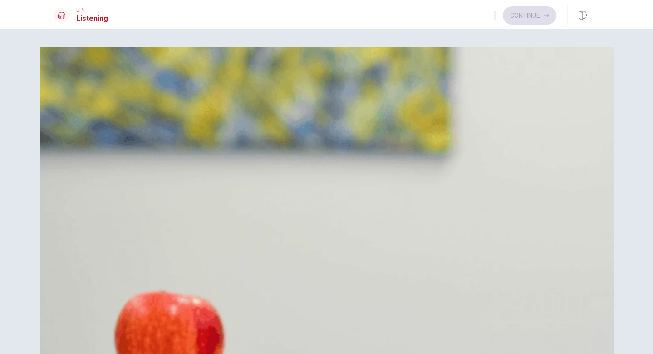
scroll to position [23, 0]
click at [351, 125] on button "B It’s too small for the attendees" at bounding box center [326, 114] width 545 height 23
click at [174, 311] on span "Lunch and snacks are arranged" at bounding box center [126, 316] width 98 height 11
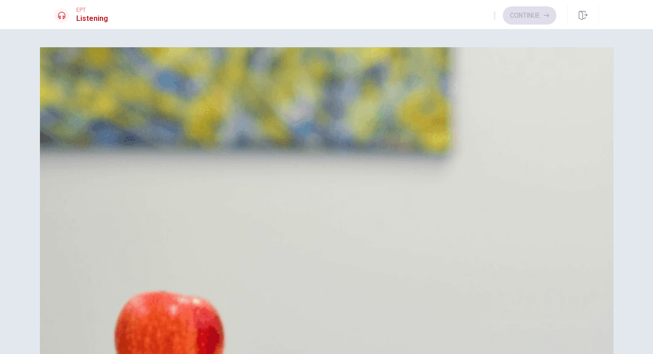
click at [334, 192] on button "A Reviewing the catering plan" at bounding box center [326, 203] width 545 height 23
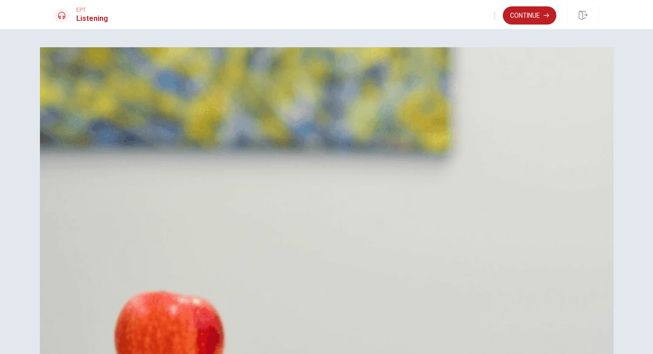
scroll to position [847, 0]
click at [533, 18] on button "Continue" at bounding box center [530, 15] width 54 height 18
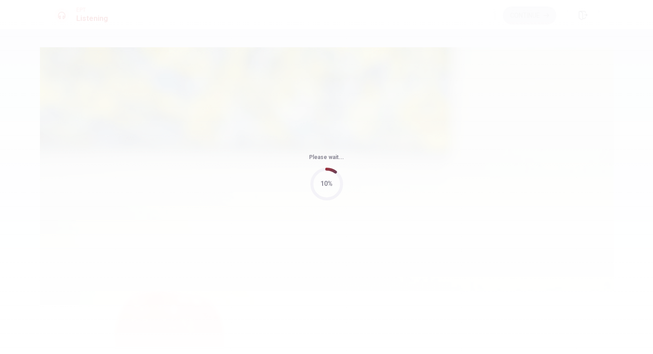
type input "60"
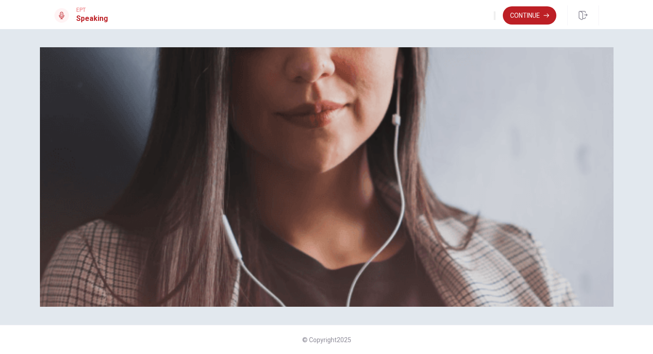
scroll to position [130, 0]
click at [517, 18] on button "Continue" at bounding box center [530, 15] width 54 height 18
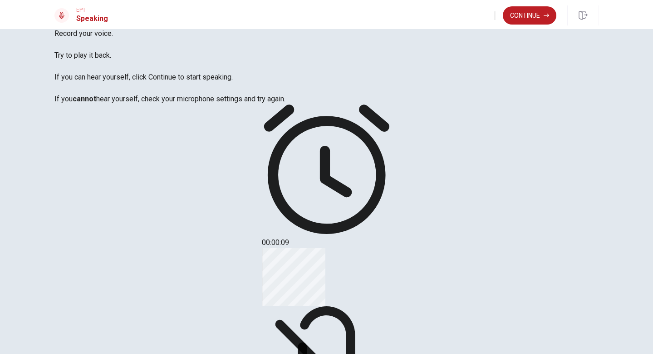
scroll to position [50, 0]
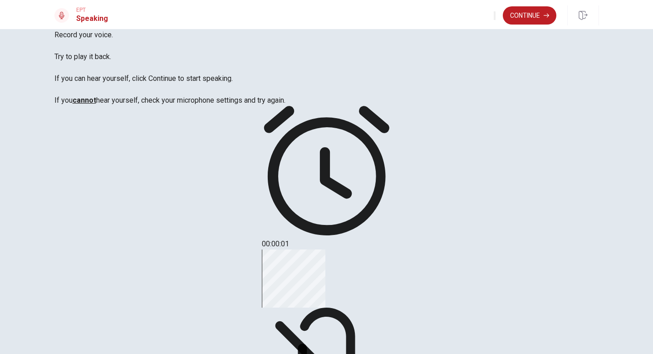
click at [67, 92] on div "Checking the Microphone Check if your microphone works here. Record your voice.…" at bounding box center [326, 51] width 545 height 109
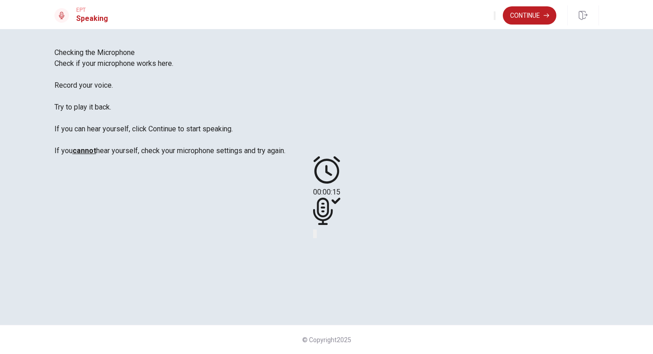
click at [316, 236] on icon "Play Audio" at bounding box center [316, 236] width 0 height 0
click at [528, 21] on button "Continue" at bounding box center [530, 15] width 54 height 18
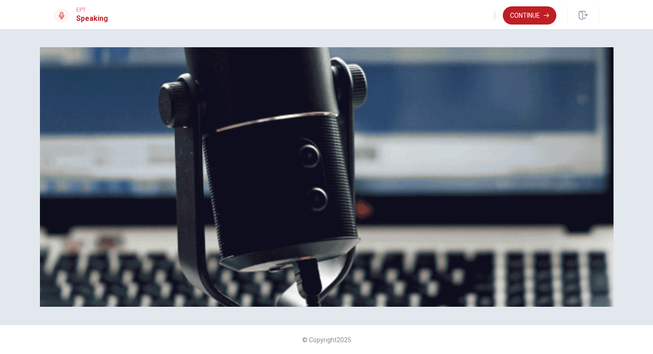
scroll to position [134, 0]
click at [530, 17] on button "Continue" at bounding box center [530, 15] width 54 height 18
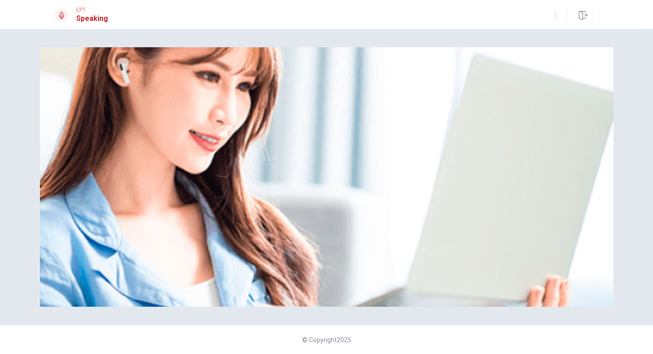
scroll to position [21, 0]
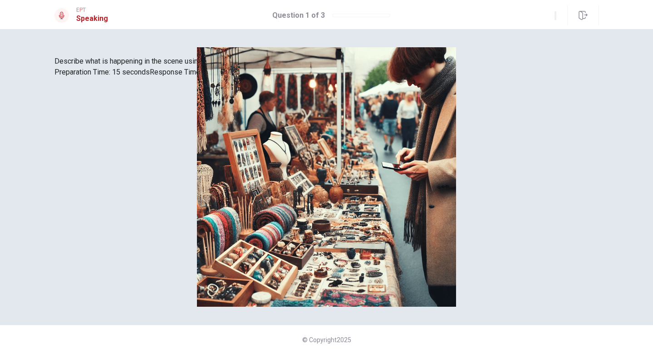
click at [461, 78] on div at bounding box center [326, 78] width 545 height 0
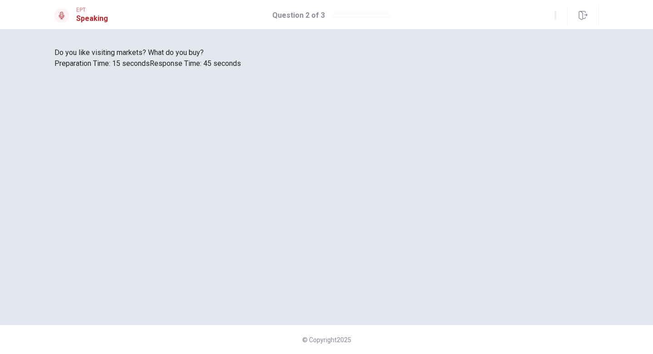
scroll to position [0, 0]
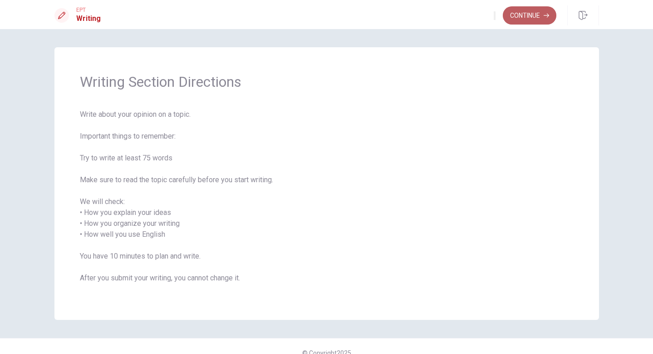
click at [526, 12] on button "Continue" at bounding box center [530, 15] width 54 height 18
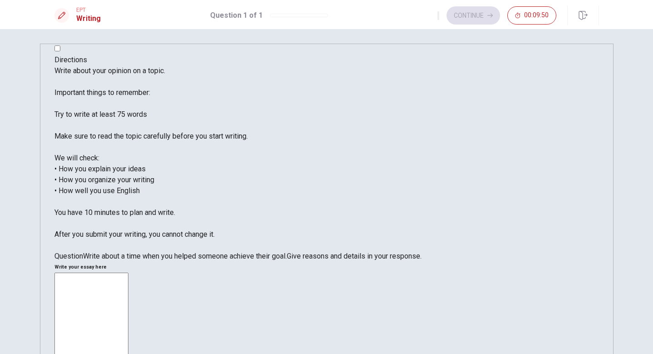
scroll to position [5, 0]
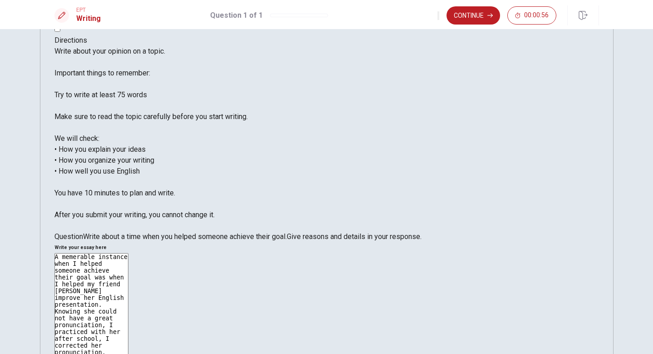
scroll to position [0, 0]
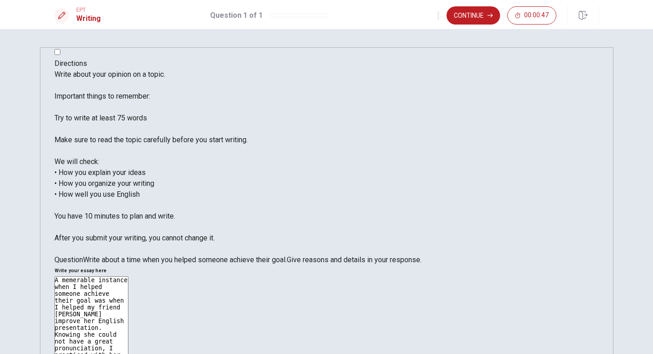
type textarea "A memerable instance when I helped someone achieve their goal was when I helped…"
click at [471, 23] on button "Continue" at bounding box center [474, 15] width 54 height 18
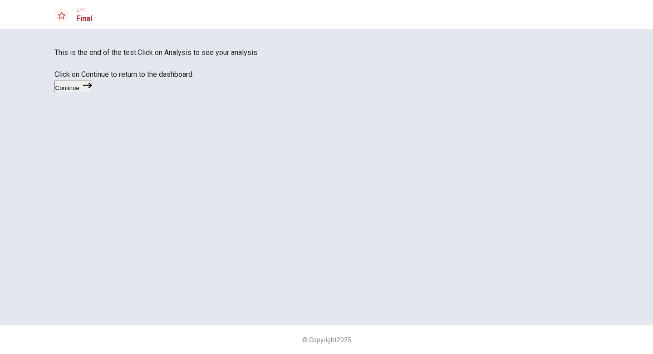
click at [91, 92] on button "Continue" at bounding box center [72, 86] width 37 height 12
